Goal: Use online tool/utility: Utilize a website feature to perform a specific function

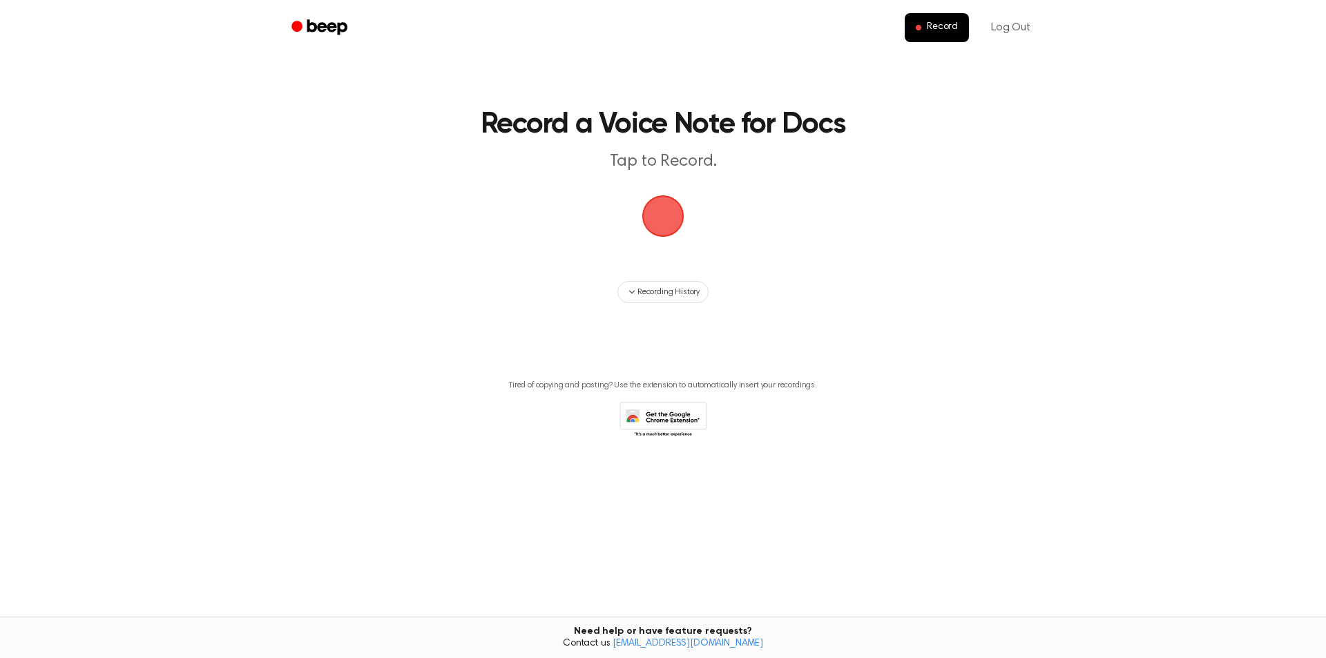
click at [665, 218] on span "button" at bounding box center [663, 216] width 45 height 45
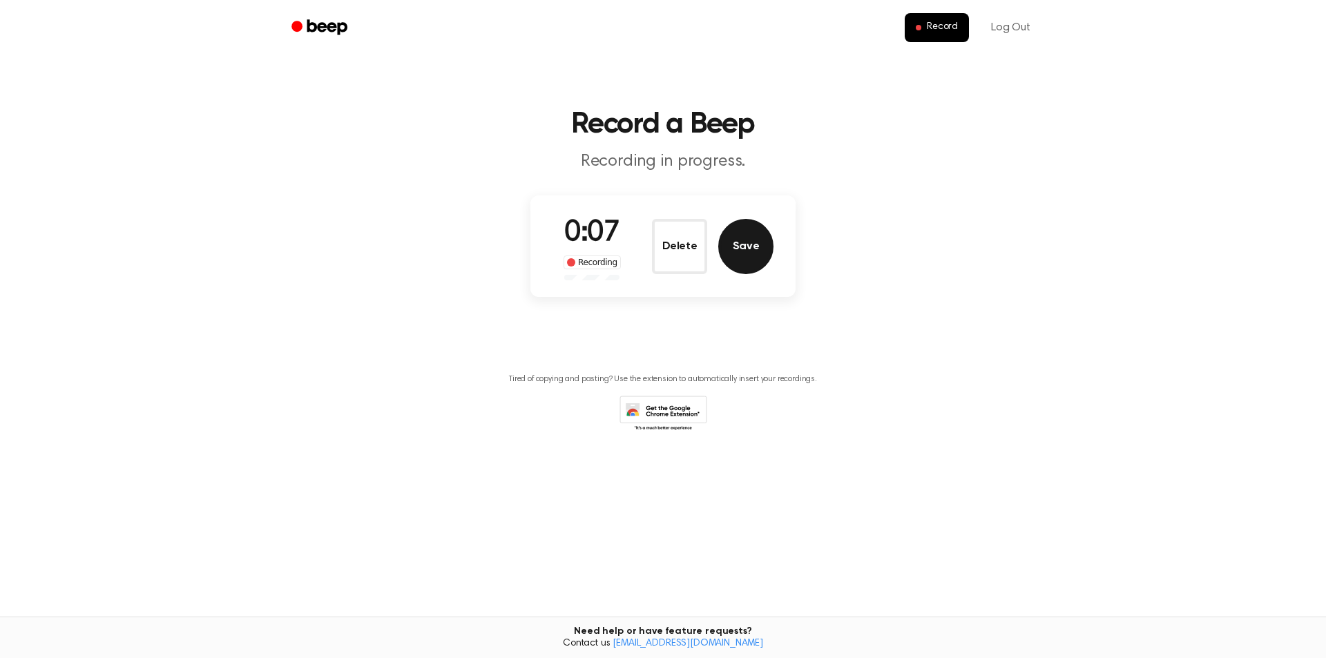
click at [742, 254] on button "Save" at bounding box center [745, 246] width 55 height 55
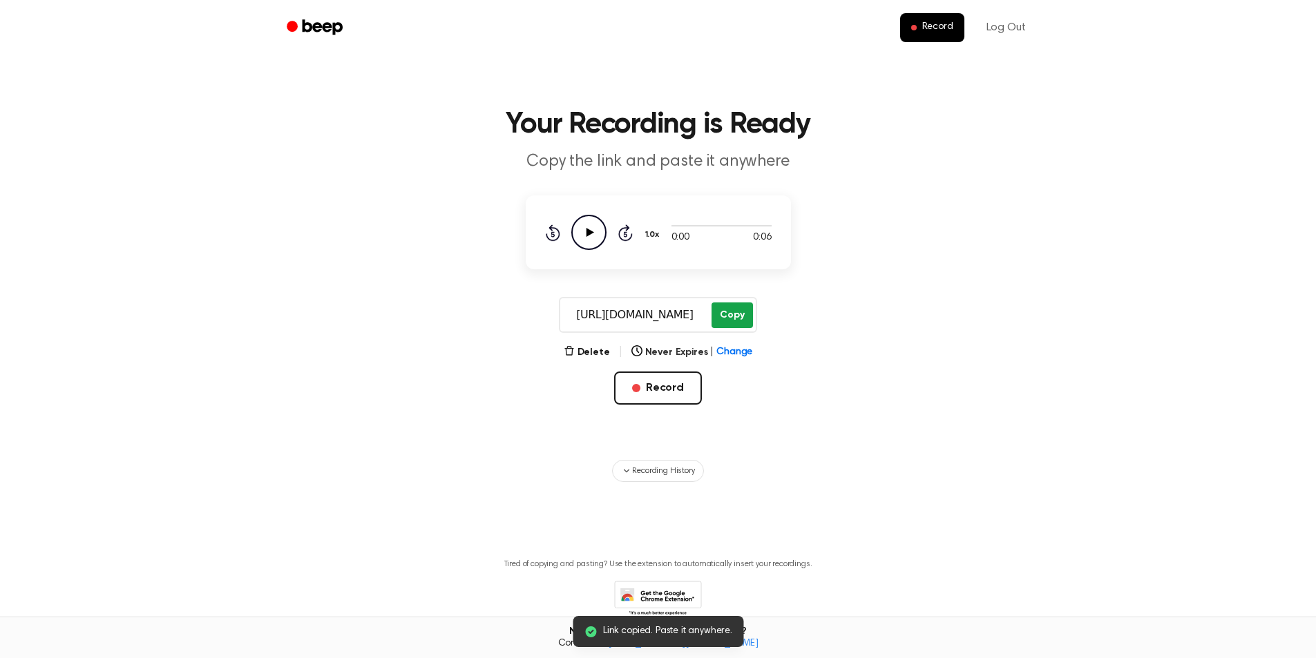
click at [726, 312] on button "Copy" at bounding box center [731, 315] width 41 height 26
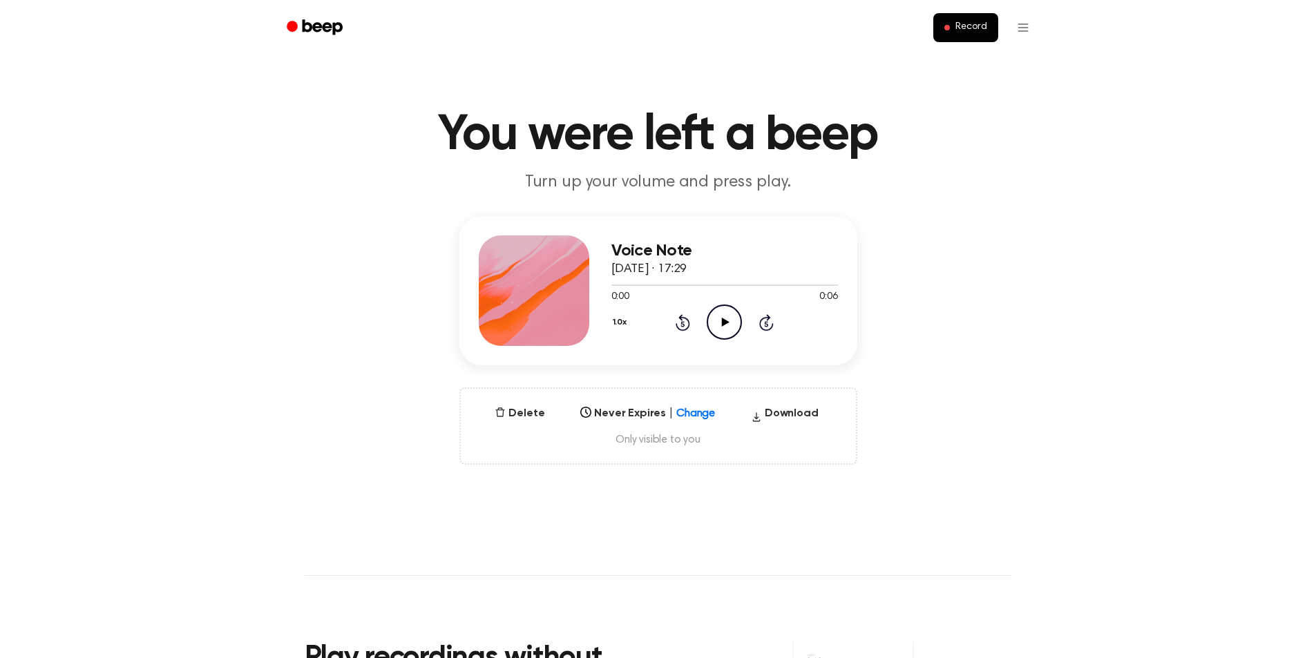
click at [735, 324] on icon "Play Audio" at bounding box center [723, 322] width 35 height 35
